Goal: Task Accomplishment & Management: Complete application form

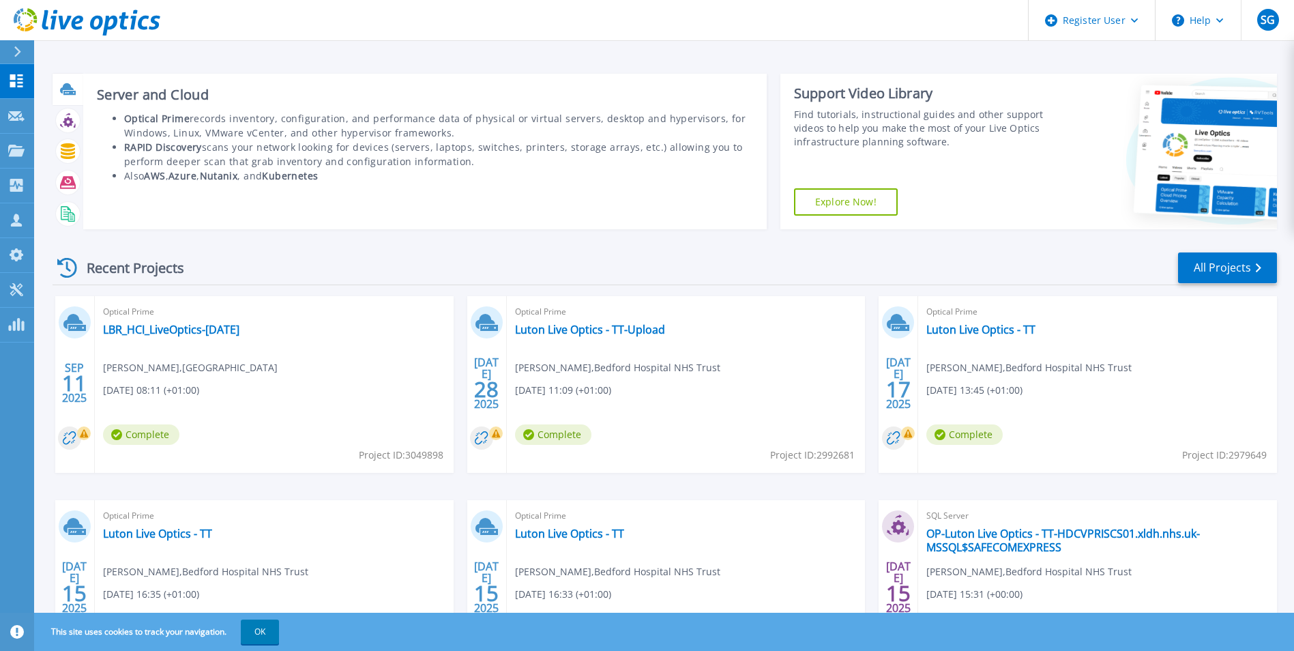
click at [72, 89] on g at bounding box center [68, 89] width 16 height 12
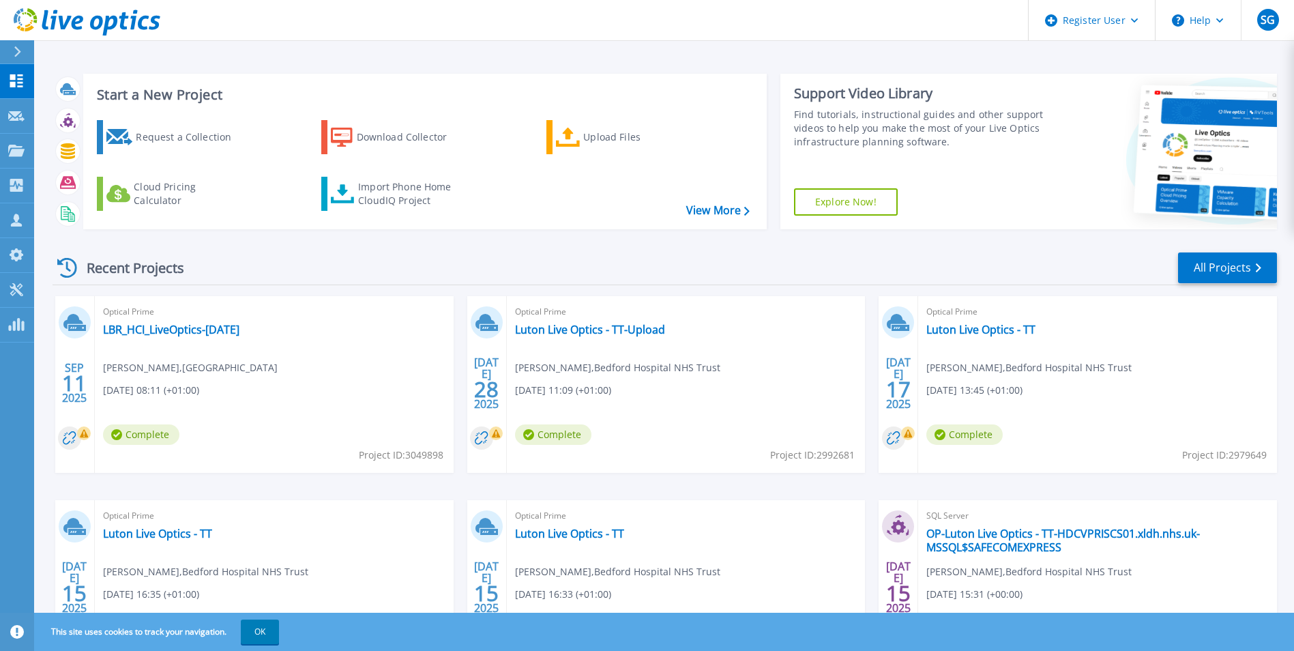
click at [22, 57] on div at bounding box center [23, 51] width 22 height 23
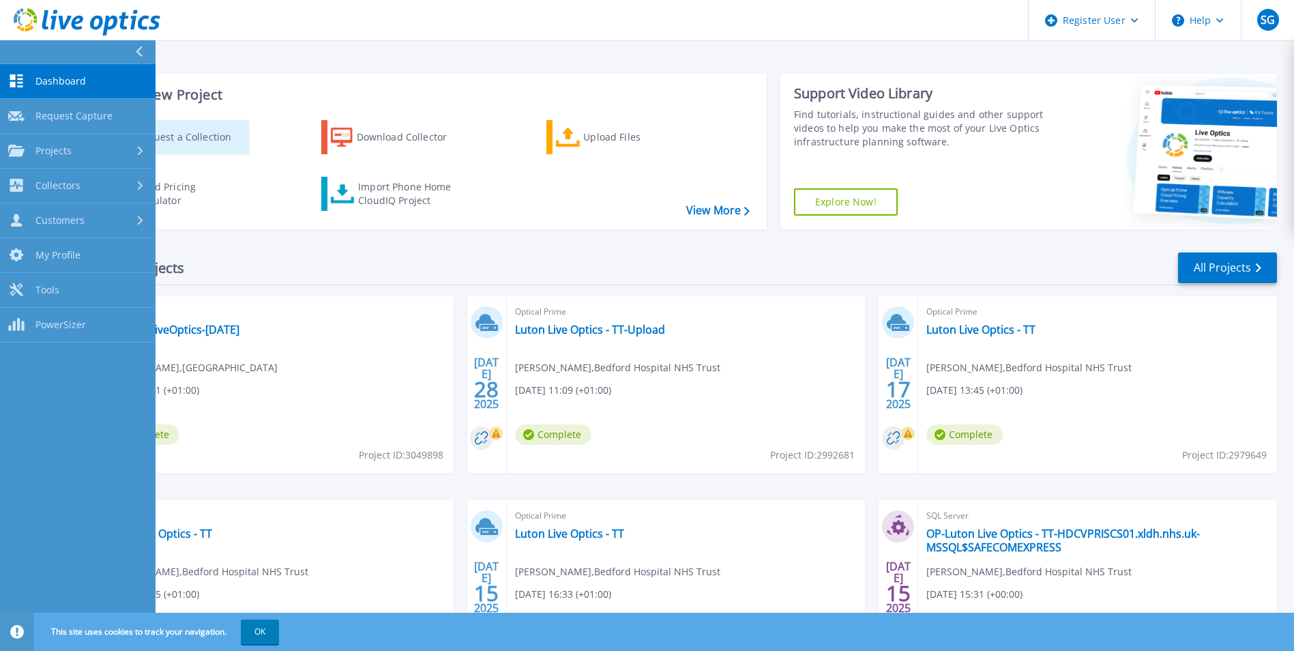
click at [208, 131] on div "Request a Collection" at bounding box center [190, 136] width 109 height 27
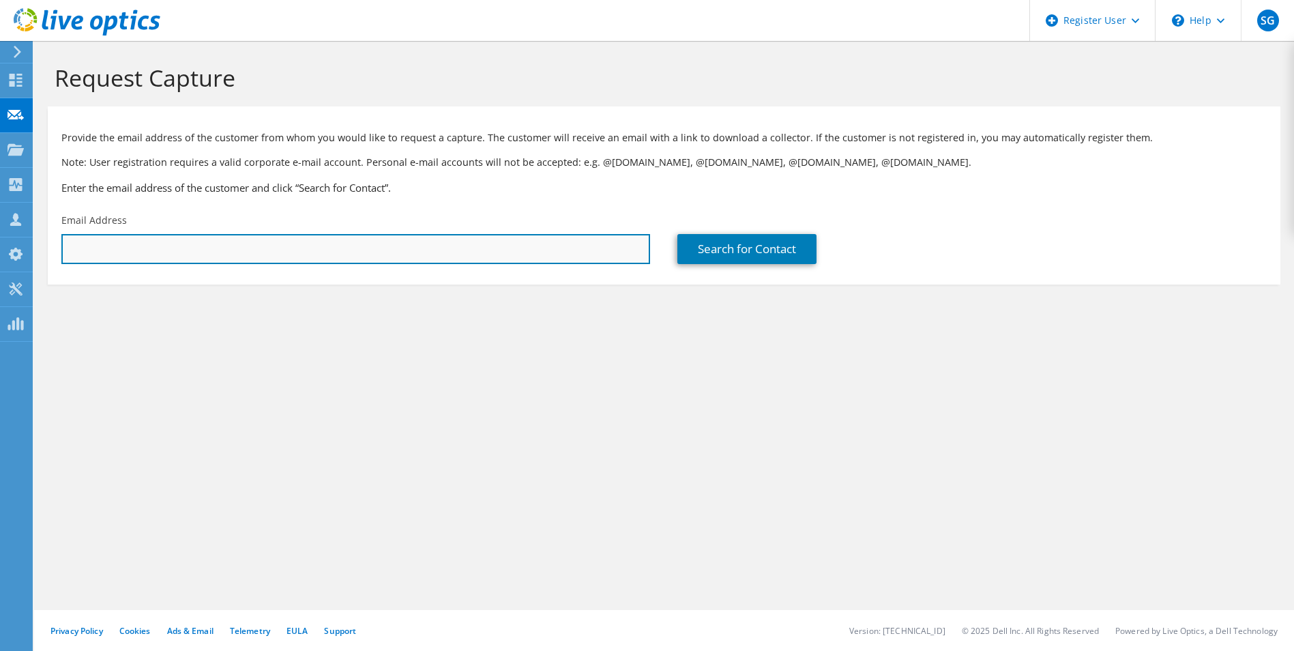
click at [285, 239] on input "text" at bounding box center [355, 249] width 589 height 30
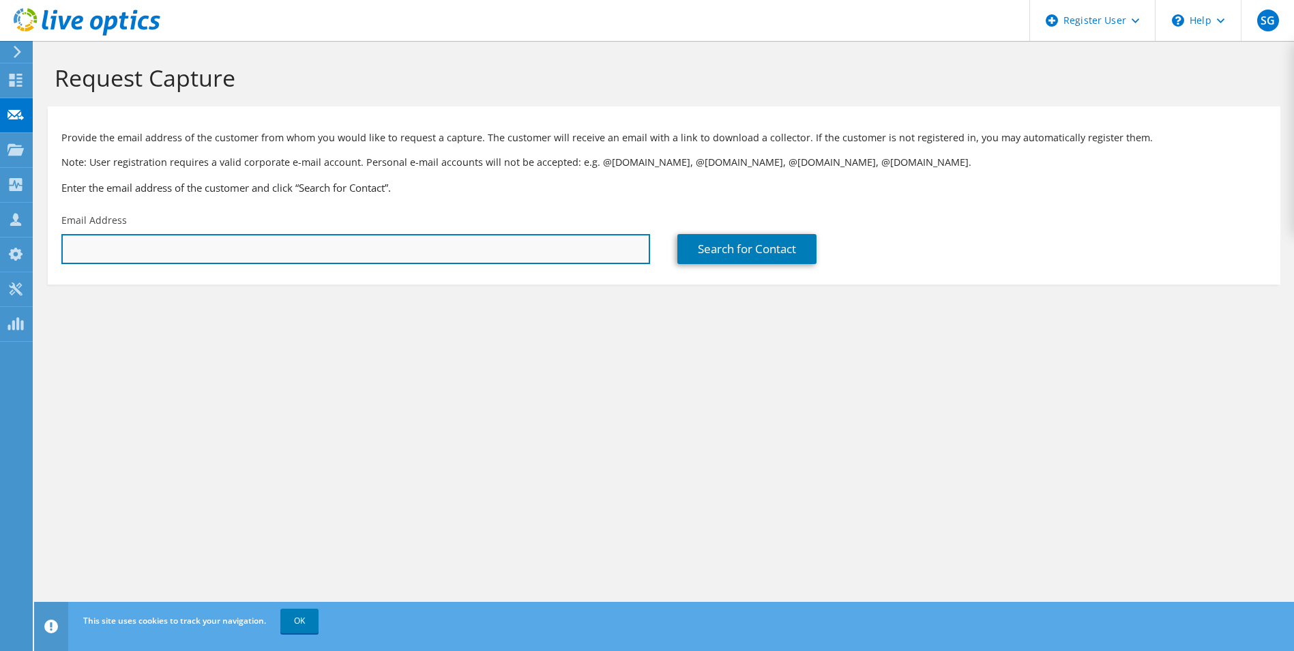
paste input "andrew.mcphee@guildford.gov.uk"
type input "andrew.mcphee@guildford.gov.uk"
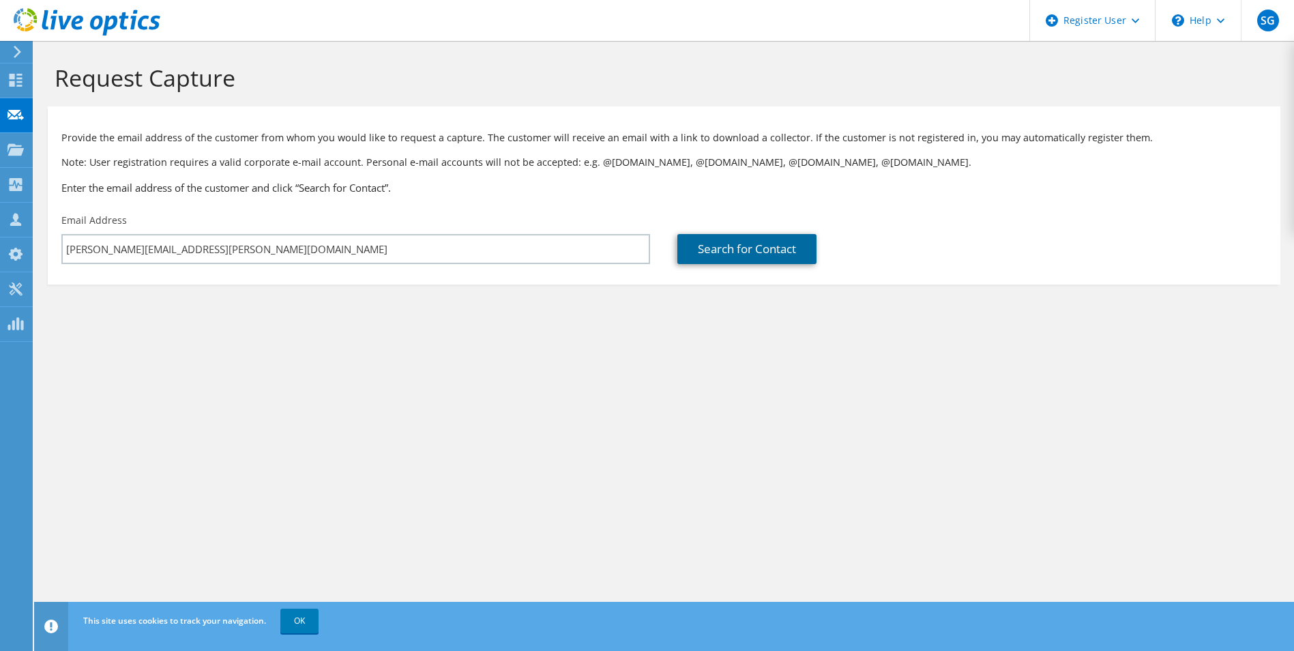
click at [802, 253] on link "Search for Contact" at bounding box center [747, 249] width 139 height 30
